Goal: Complete application form

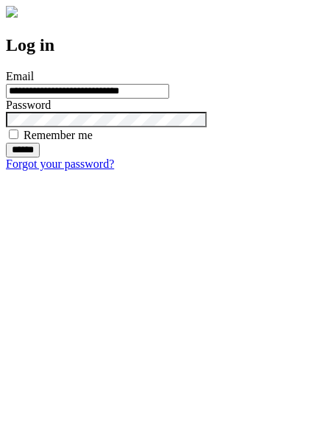
type input "**********"
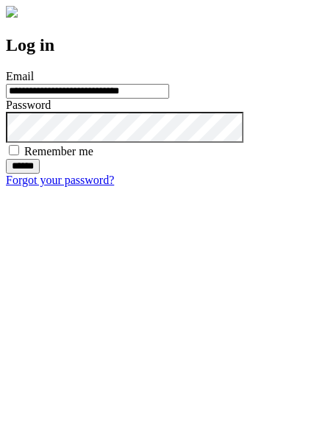
click at [40, 174] on input "******" at bounding box center [23, 166] width 34 height 15
type input "**********"
click at [40, 174] on input "******" at bounding box center [23, 166] width 34 height 15
